Goal: Book appointment/travel/reservation

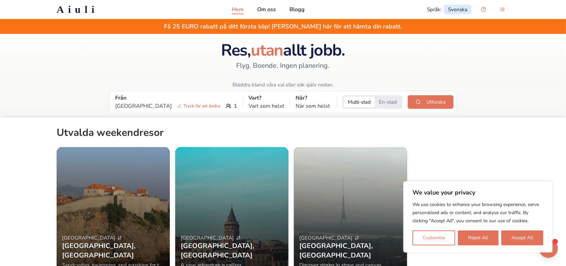
drag, startPoint x: 441, startPoint y: 149, endPoint x: 440, endPoint y: 155, distance: 6.1
click at [441, 148] on div "[GEOGRAPHIC_DATA] [GEOGRAPHIC_DATA] , [GEOGRAPHIC_DATA] [GEOGRAPHIC_DATA], swim…" at bounding box center [283, 220] width 452 height 147
click at [530, 237] on button "Accept All" at bounding box center [522, 237] width 42 height 15
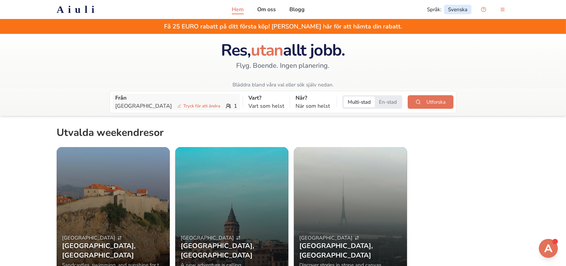
click at [162, 109] on p "Gothenburg Tryck för att ändra" at bounding box center [169, 106] width 108 height 8
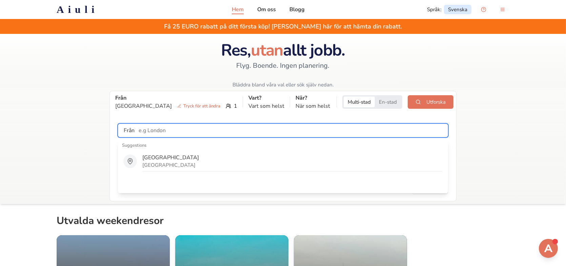
click at [153, 131] on input "text" at bounding box center [290, 131] width 313 height 14
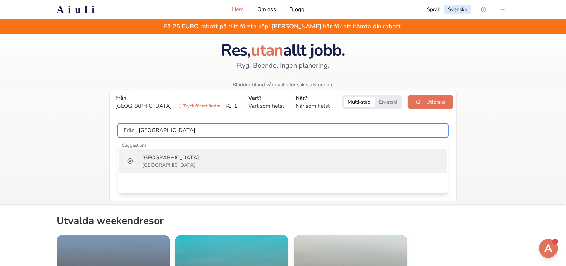
type input "[GEOGRAPHIC_DATA]"
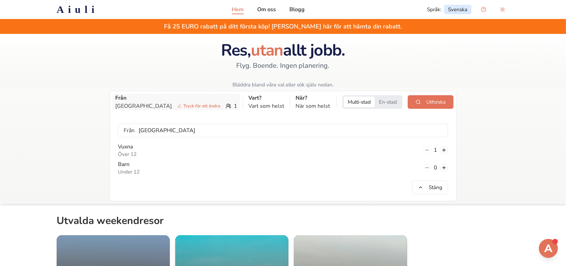
click at [201, 105] on div "Stockholm Tryck för att ändra 1" at bounding box center [176, 106] width 122 height 8
click at [444, 167] on button at bounding box center [444, 168] width 8 height 8
click at [437, 98] on button "Utforska" at bounding box center [430, 102] width 46 height 14
click at [376, 102] on button "En-stad" at bounding box center [388, 102] width 26 height 11
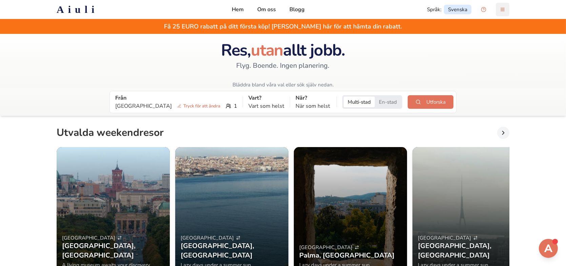
click at [500, 10] on button "menu-button" at bounding box center [502, 10] width 14 height 14
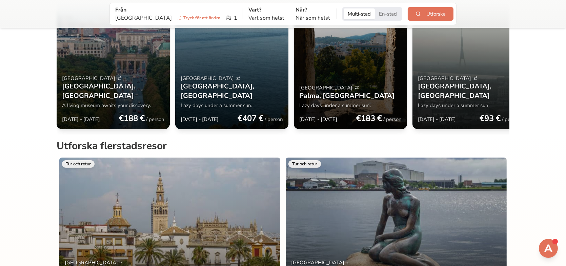
scroll to position [90, 0]
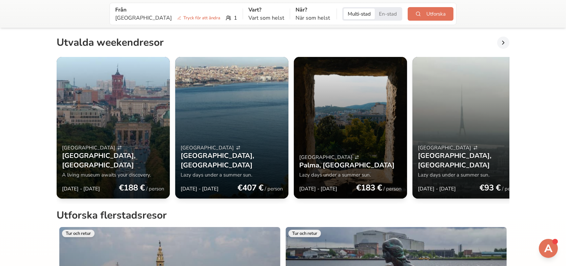
click at [105, 159] on div "[GEOGRAPHIC_DATA] [GEOGRAPHIC_DATA] , [GEOGRAPHIC_DATA]" at bounding box center [113, 157] width 102 height 26
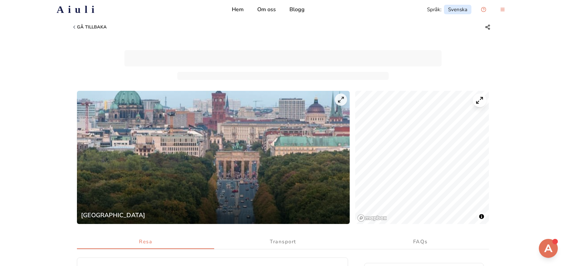
drag, startPoint x: 267, startPoint y: 68, endPoint x: 263, endPoint y: 67, distance: 4.2
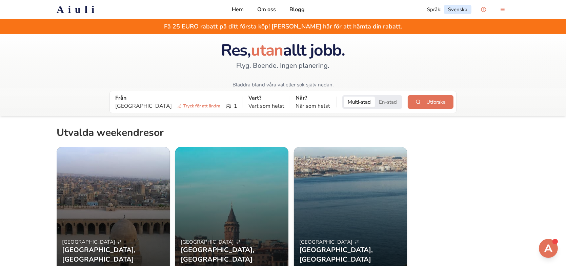
click at [379, 102] on button "En-stad" at bounding box center [388, 102] width 26 height 11
click at [429, 106] on button "Utforska" at bounding box center [430, 102] width 46 height 14
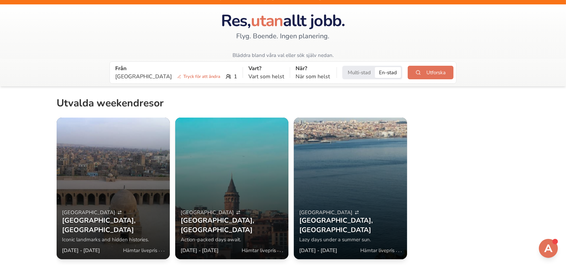
scroll to position [68, 0]
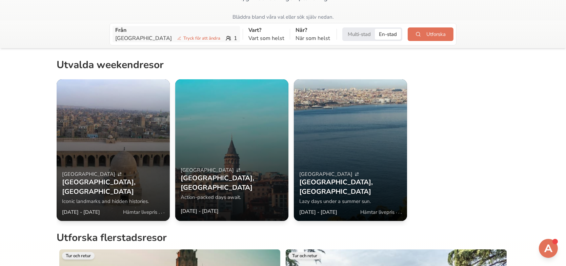
click at [204, 37] on div "Stockholm Tryck för att ändra 1" at bounding box center [176, 38] width 122 height 8
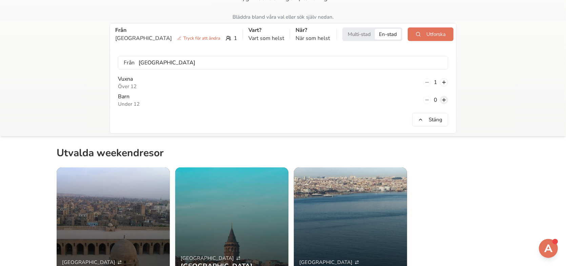
click at [443, 102] on button at bounding box center [444, 100] width 8 height 8
click at [427, 36] on button "Utforska" at bounding box center [430, 34] width 46 height 14
